Goal: Task Accomplishment & Management: Manage account settings

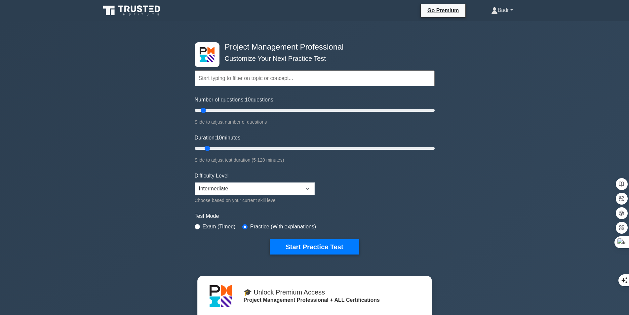
click at [515, 7] on link "Badr" at bounding box center [502, 10] width 54 height 13
click at [484, 26] on link "Profile" at bounding box center [501, 25] width 52 height 11
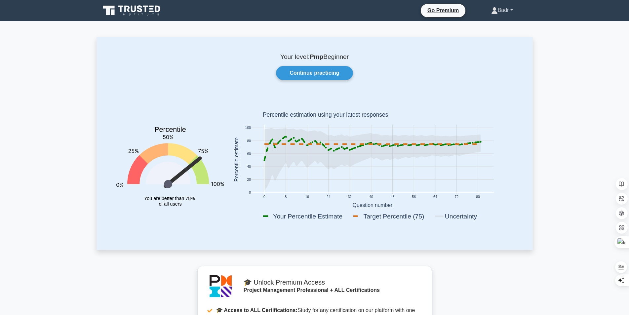
click at [511, 12] on link "Badr" at bounding box center [502, 10] width 54 height 13
click at [493, 36] on link "Settings" at bounding box center [501, 36] width 52 height 11
